Goal: Transaction & Acquisition: Purchase product/service

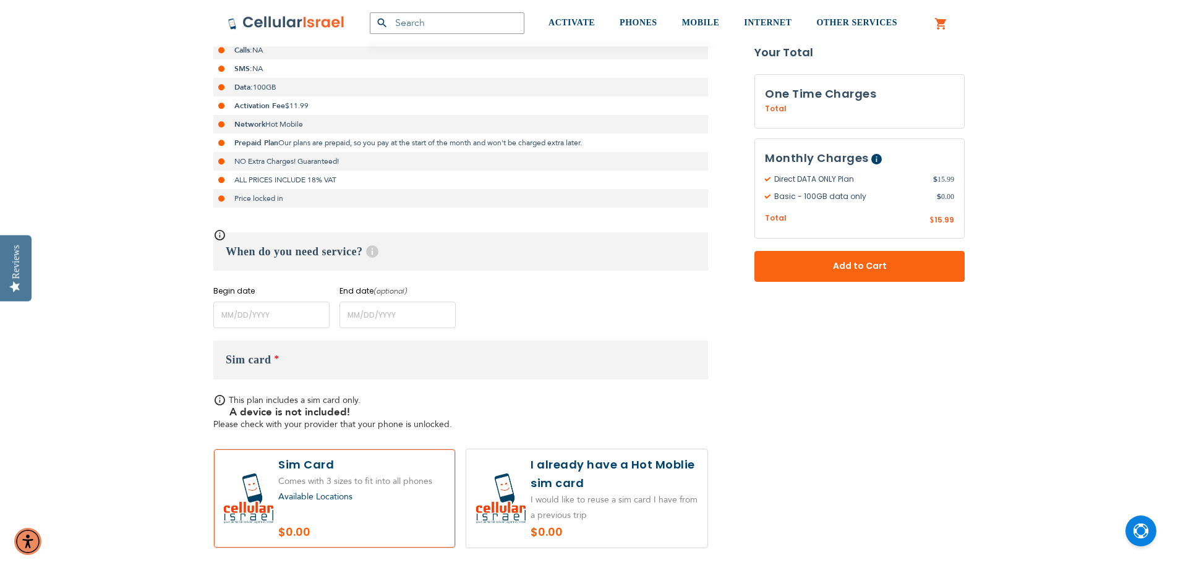
scroll to position [309, 0]
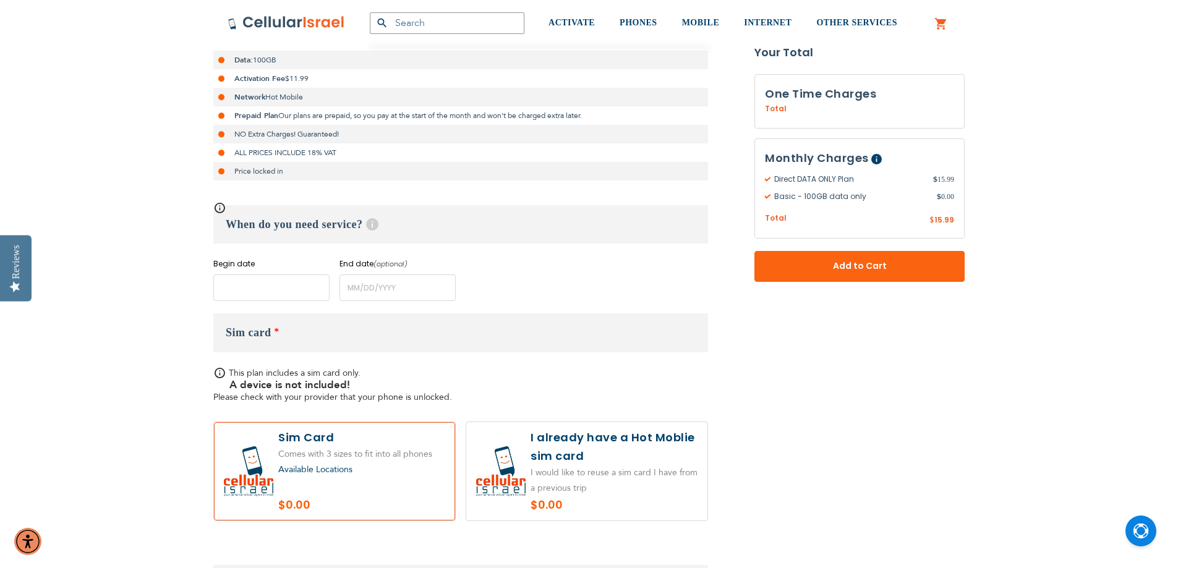
click at [306, 291] on input "name" at bounding box center [271, 288] width 116 height 27
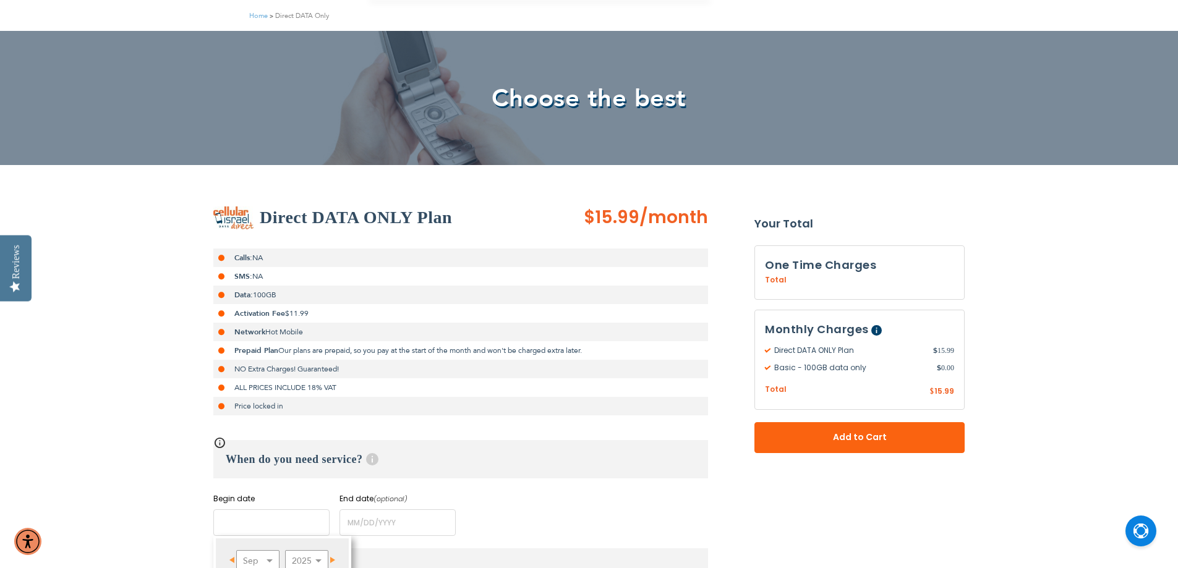
scroll to position [0, 0]
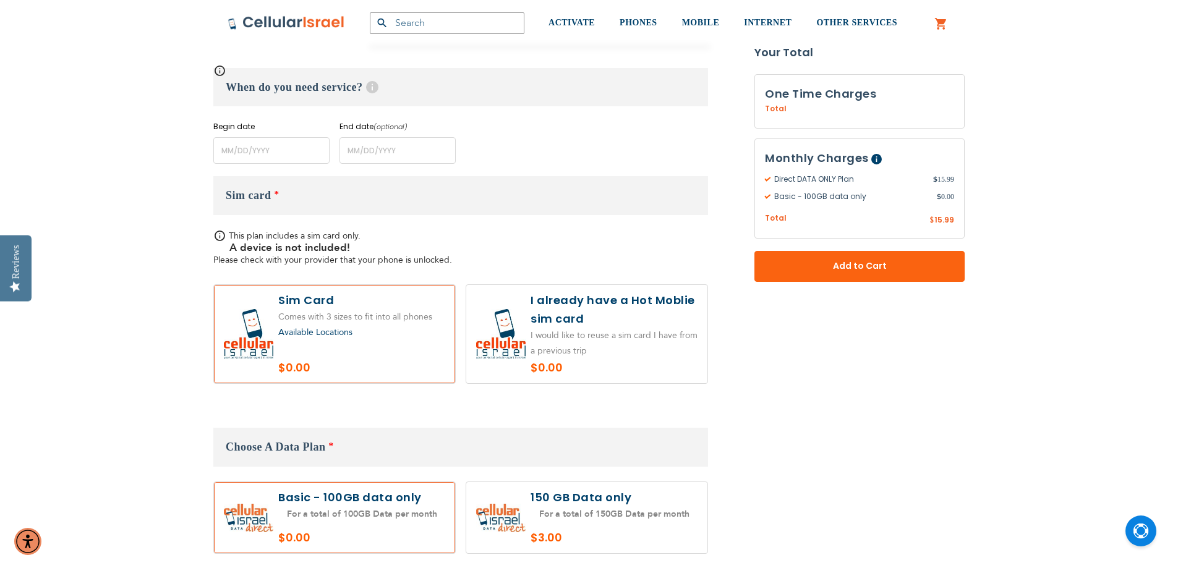
scroll to position [433, 0]
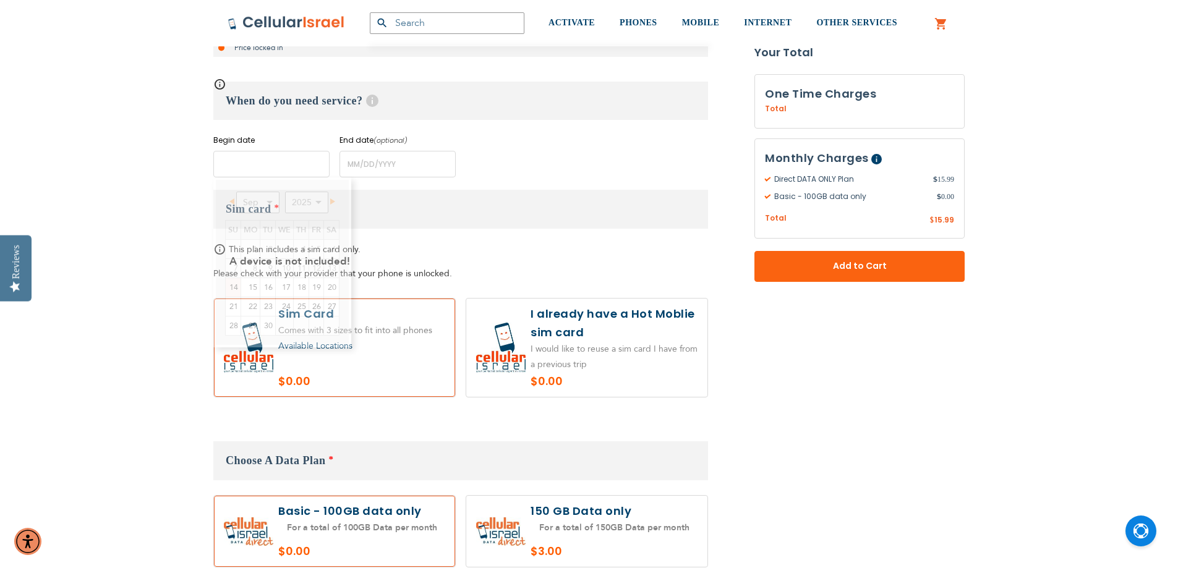
click at [254, 173] on input "name" at bounding box center [271, 164] width 116 height 27
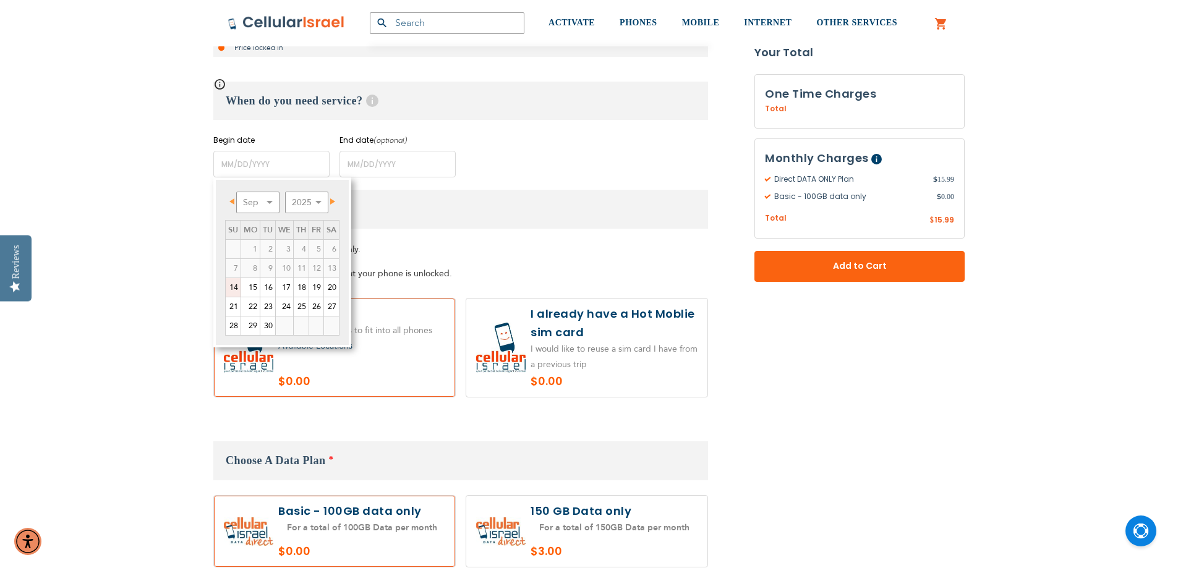
click at [231, 289] on link "14" at bounding box center [233, 287] width 15 height 19
type input "09/14/2025"
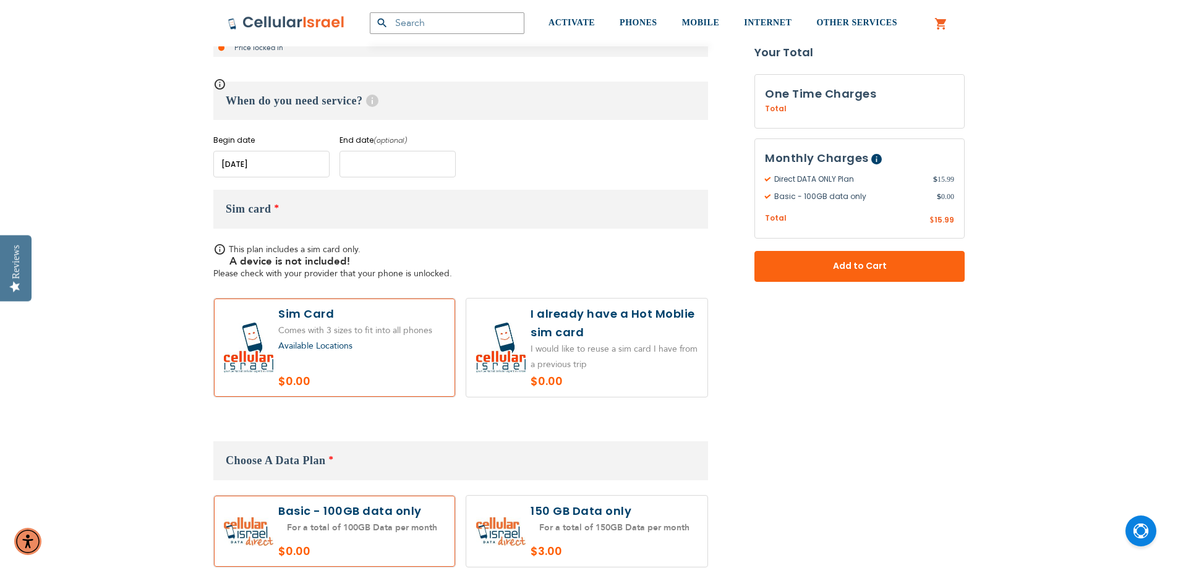
click at [398, 173] on input "name" at bounding box center [398, 164] width 116 height 27
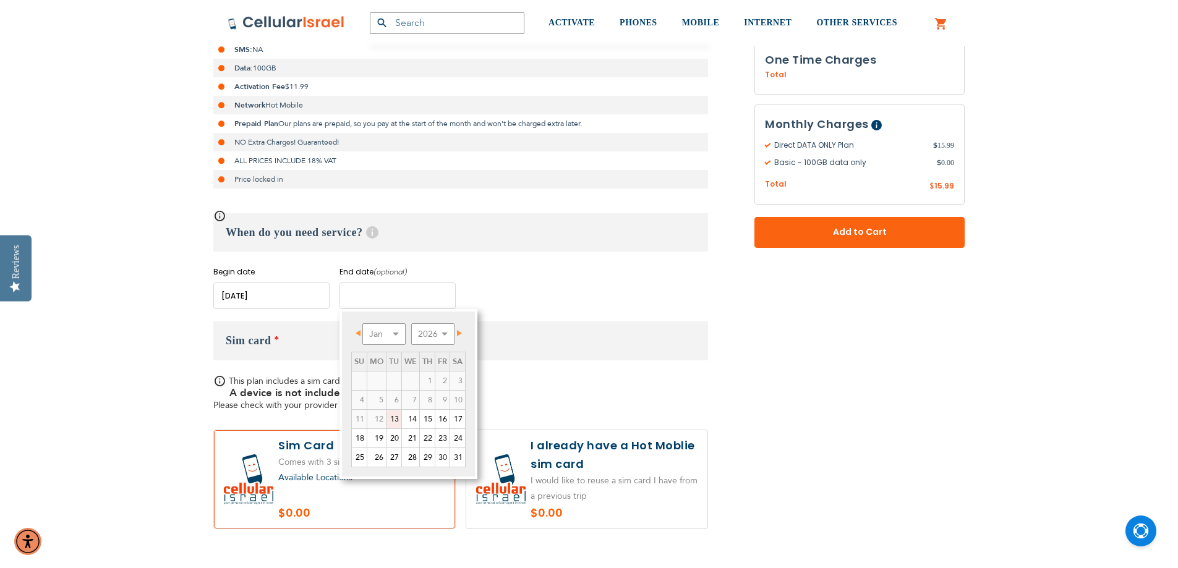
scroll to position [124, 0]
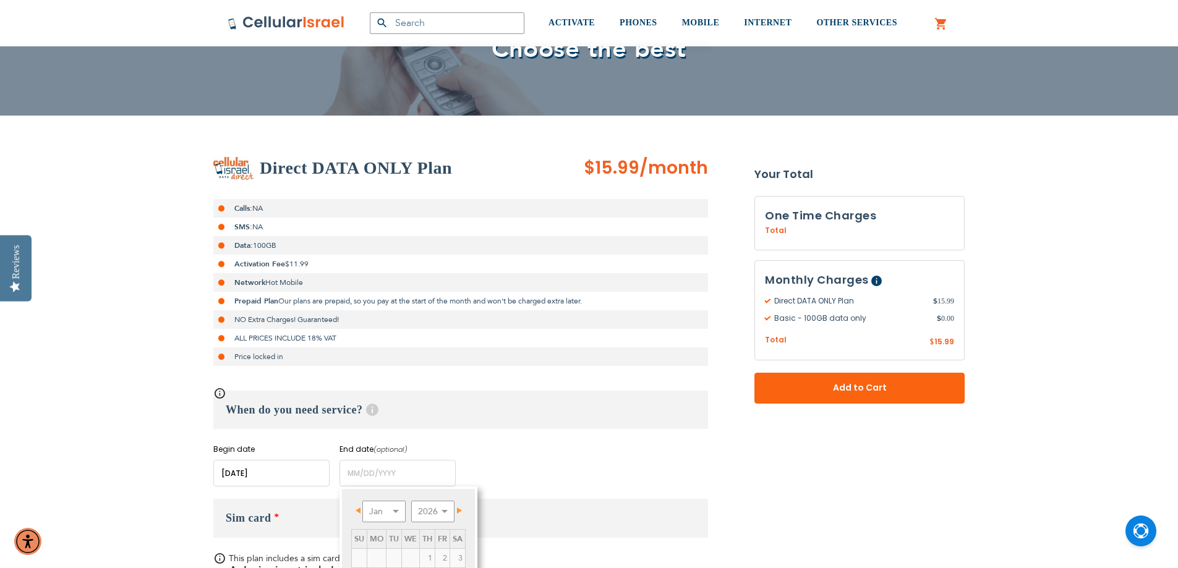
click at [500, 194] on div "Direct DATA ONLY Plan $15.99 /month Calls: NA SMS: NA Data: 100GB Activation Fe…" at bounding box center [460, 321] width 495 height 331
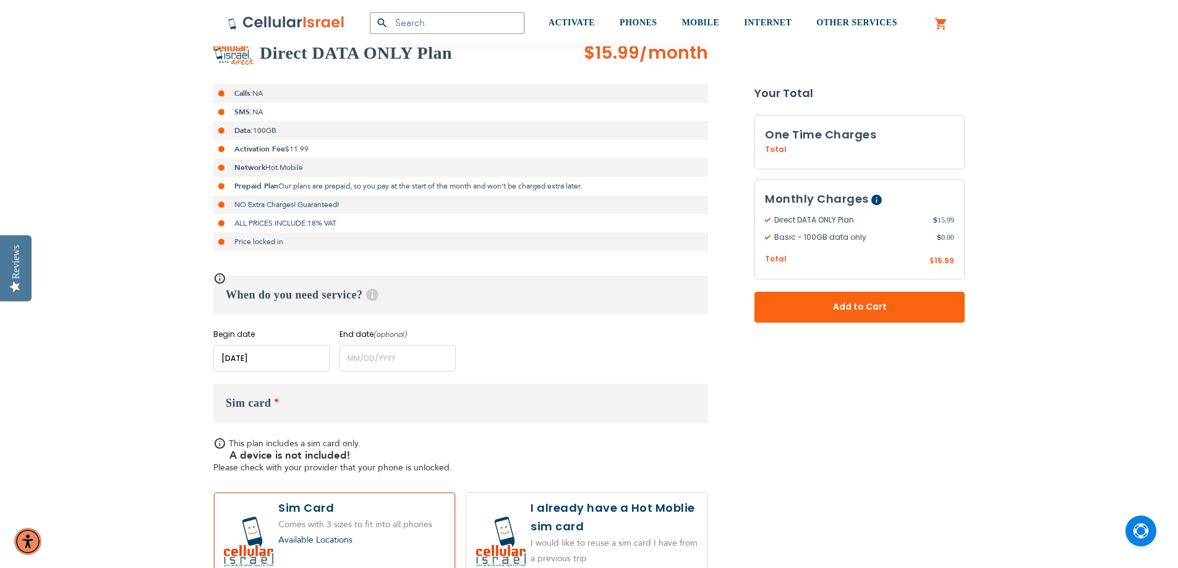
scroll to position [309, 0]
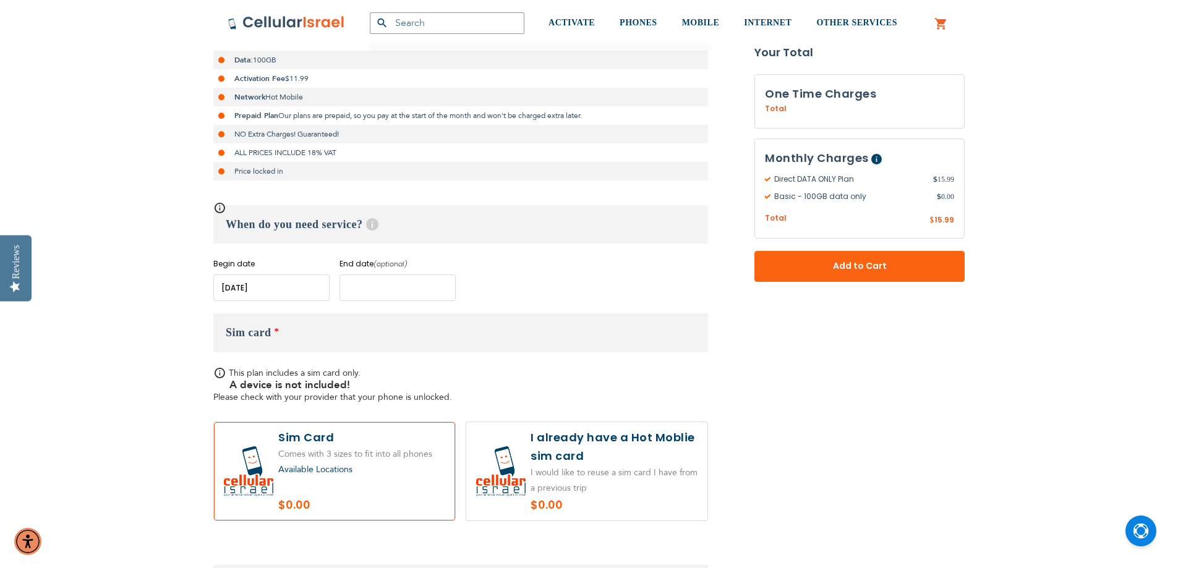
click at [359, 281] on input "name" at bounding box center [398, 288] width 116 height 27
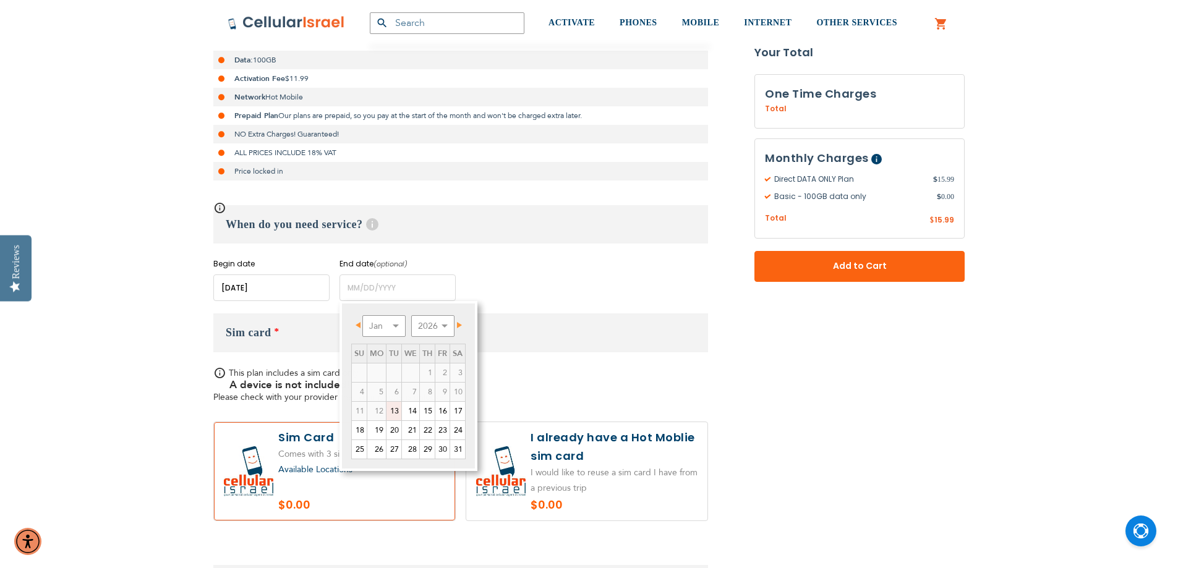
drag, startPoint x: 497, startPoint y: 257, endPoint x: 465, endPoint y: 265, distance: 32.6
click at [496, 257] on div "When do you need service? Help Long term plans are minimum 4 months. For rental…" at bounding box center [460, 253] width 495 height 96
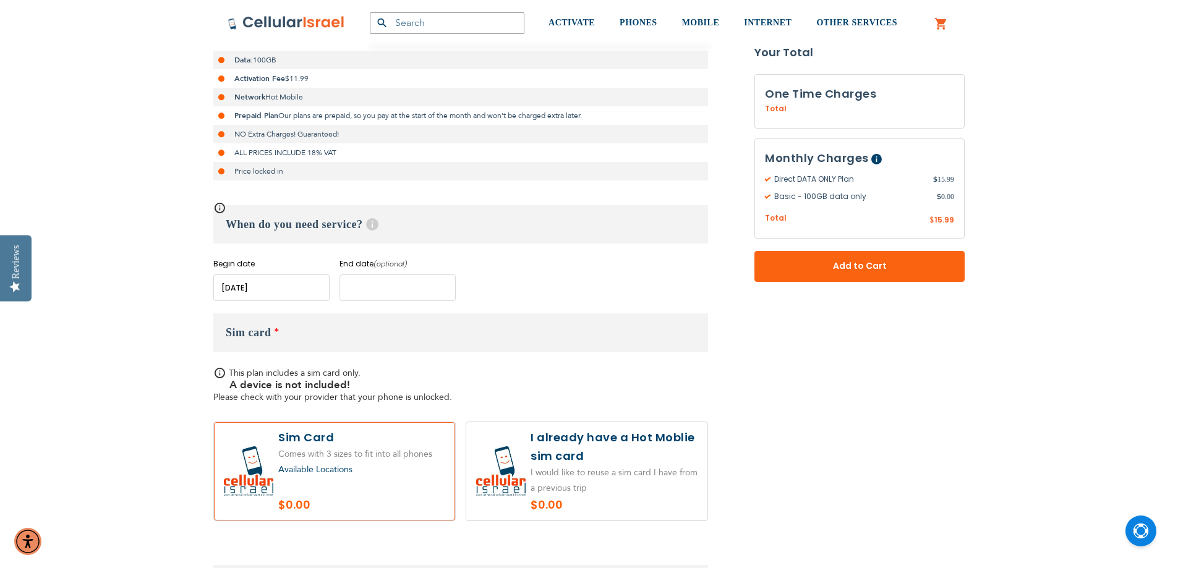
click at [381, 285] on input "name" at bounding box center [398, 288] width 116 height 27
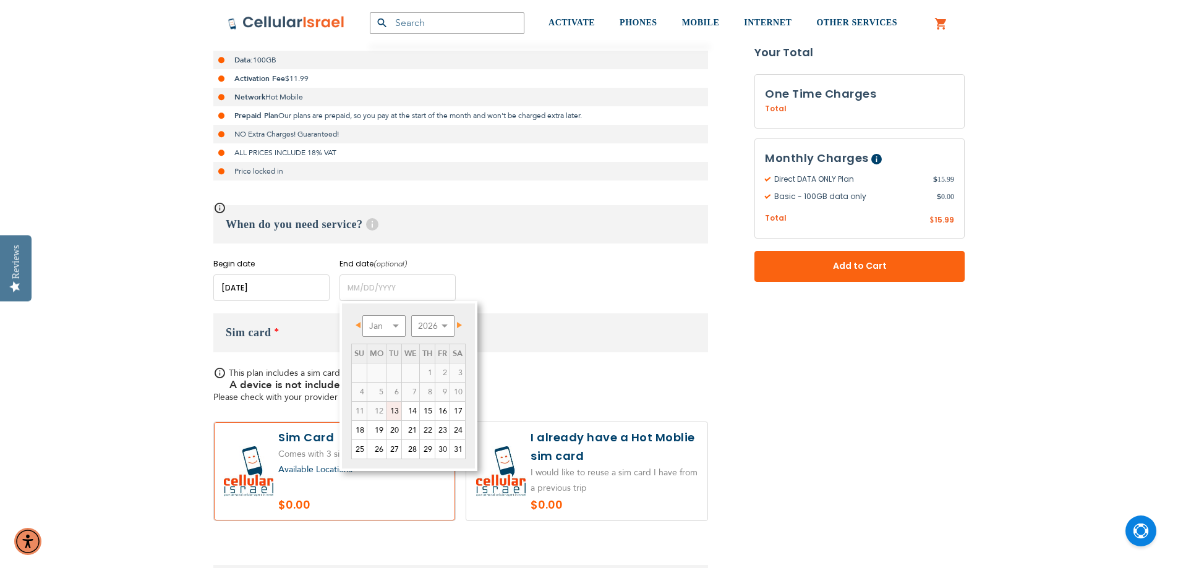
drag, startPoint x: 513, startPoint y: 299, endPoint x: 476, endPoint y: 294, distance: 37.5
click at [499, 296] on div "Begin date Please enter Start Date End date (optional) Please enter End Date Lo…" at bounding box center [460, 280] width 495 height 43
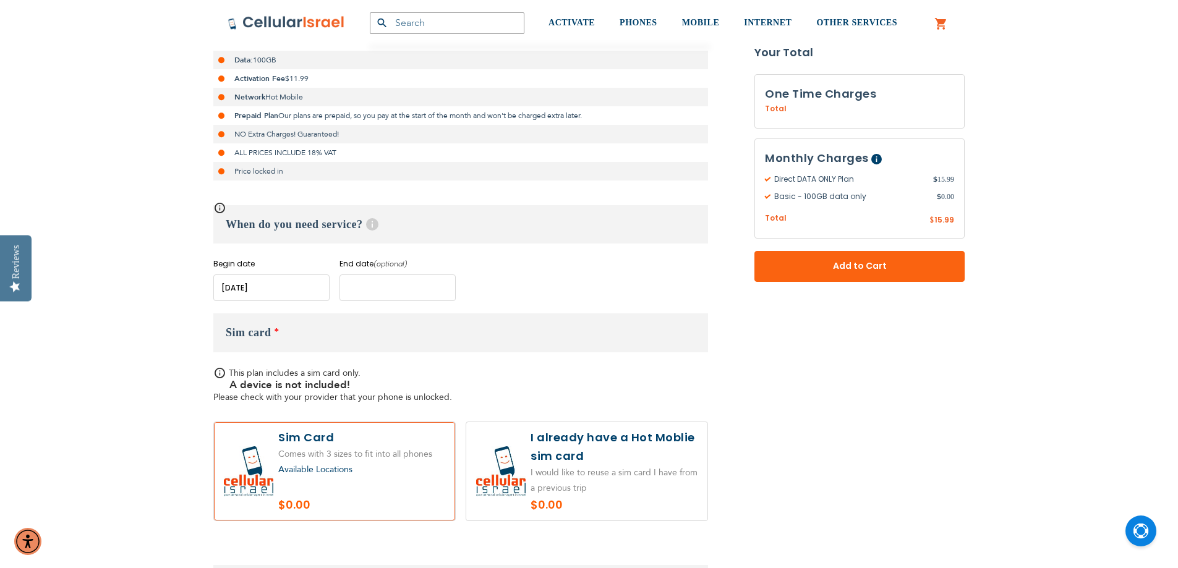
click at [409, 288] on input "name" at bounding box center [398, 288] width 116 height 27
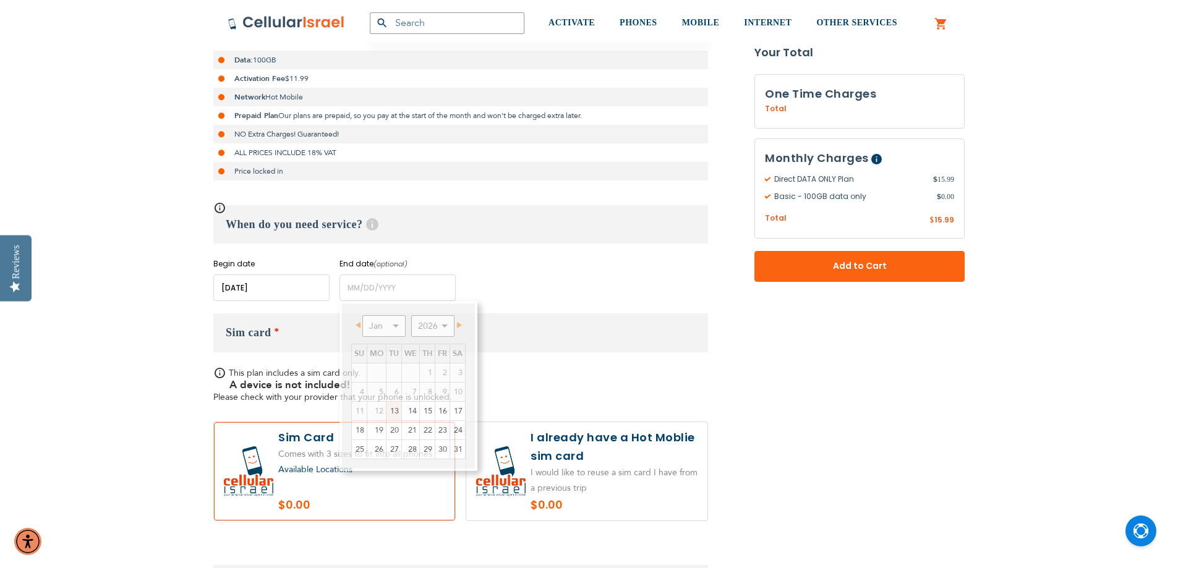
click at [522, 282] on div "Begin date Please enter Start Date End date (optional) Please enter End Date Lo…" at bounding box center [460, 280] width 495 height 43
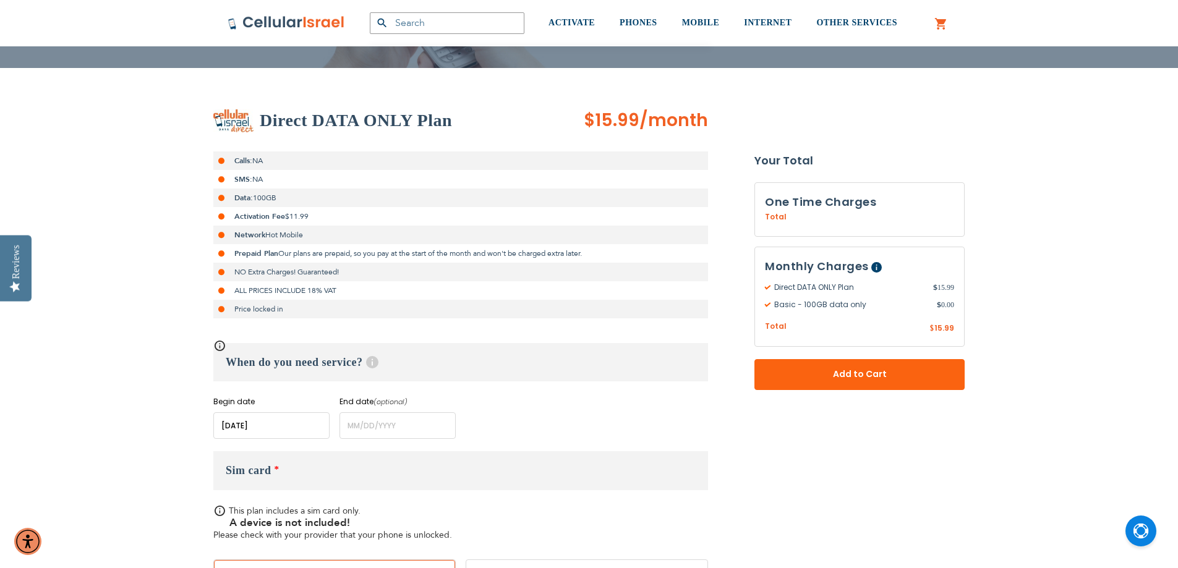
scroll to position [371, 0]
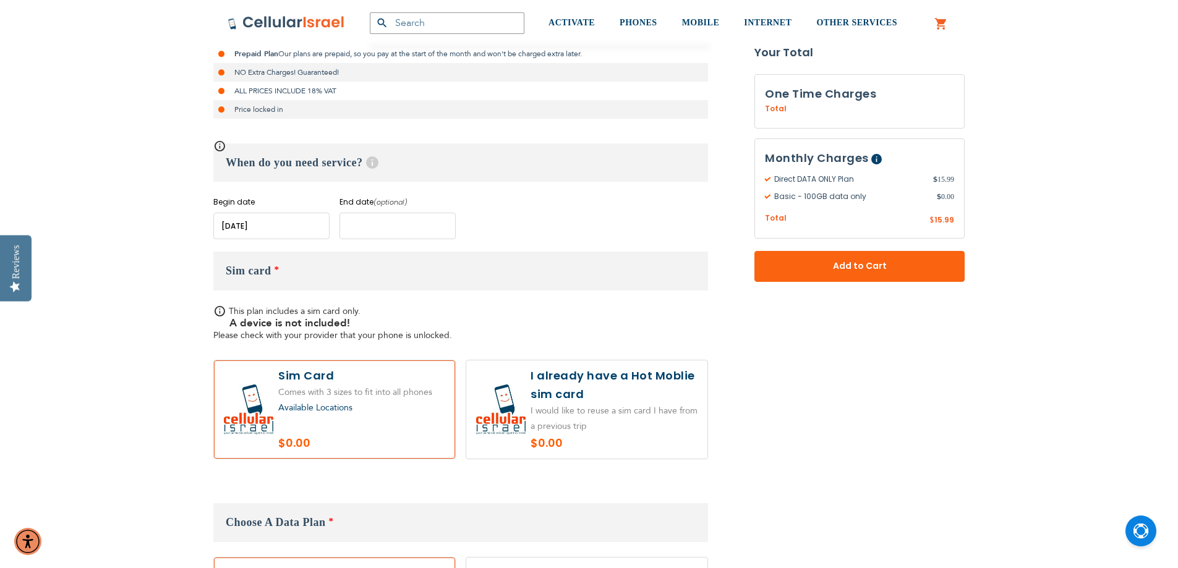
click at [413, 224] on input "name" at bounding box center [398, 226] width 116 height 27
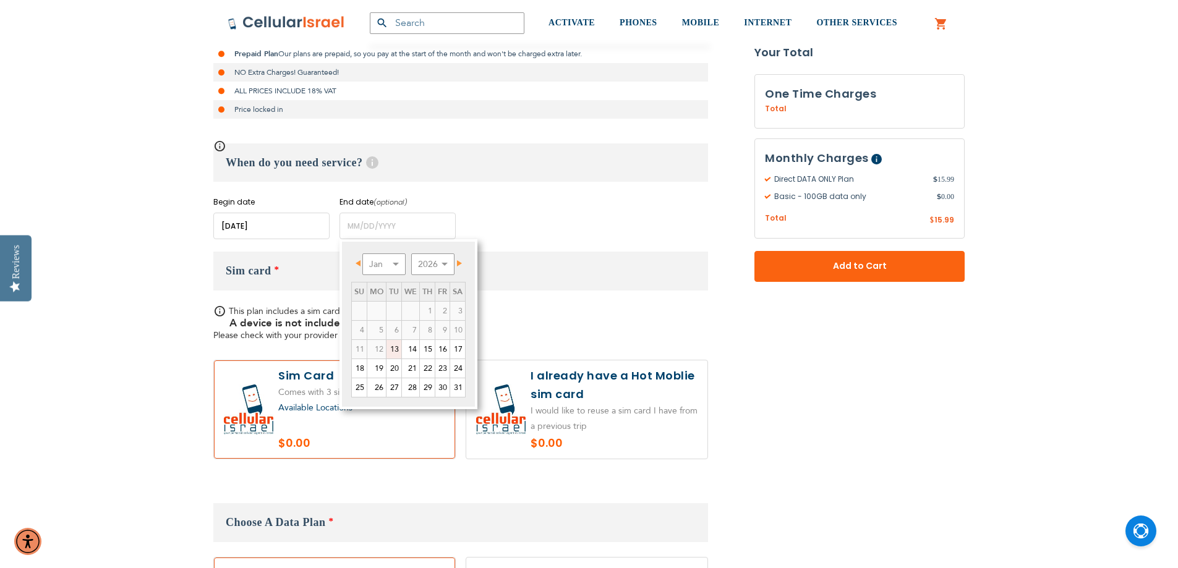
click at [390, 348] on link "13" at bounding box center [394, 349] width 15 height 19
type input "01/13/2026"
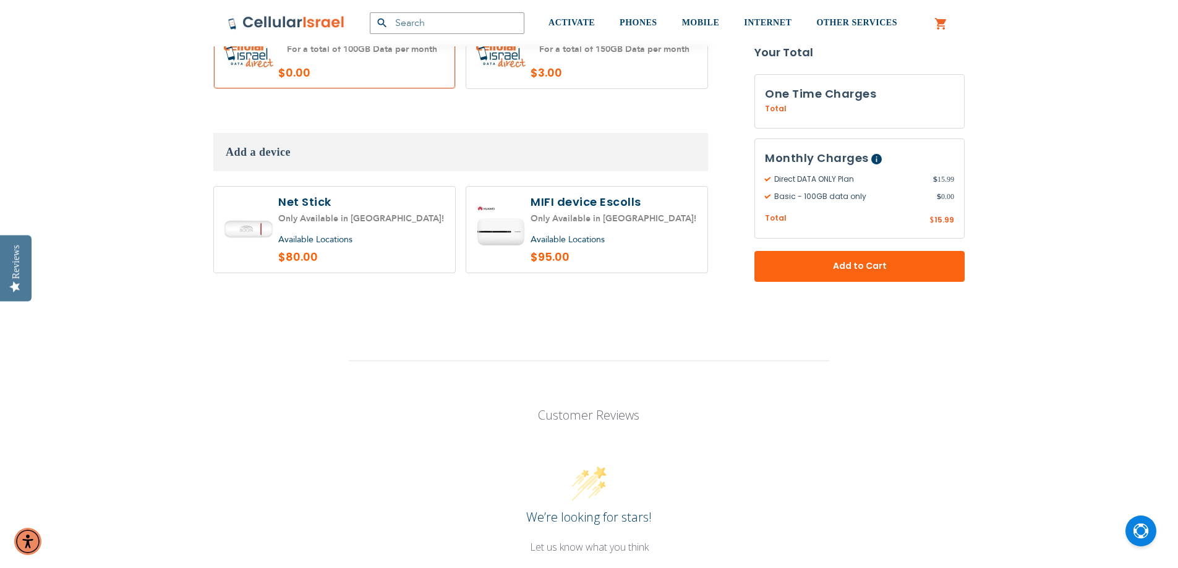
scroll to position [990, 0]
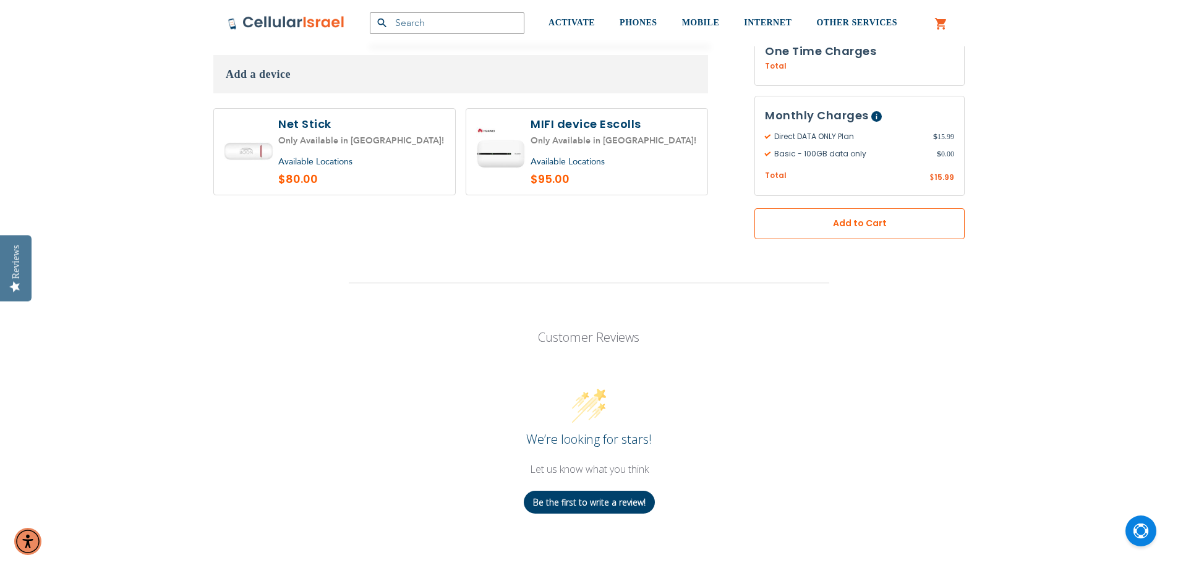
click at [860, 225] on span "Add to Cart" at bounding box center [859, 223] width 129 height 13
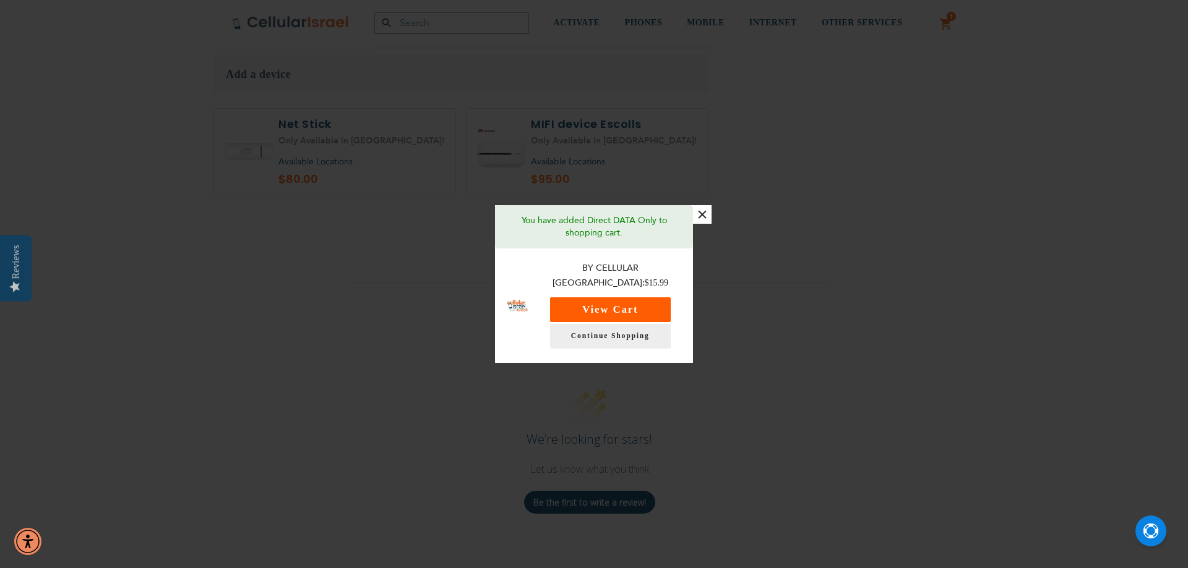
click at [635, 298] on button "View Cart" at bounding box center [610, 310] width 121 height 25
